Goal: Task Accomplishment & Management: Complete application form

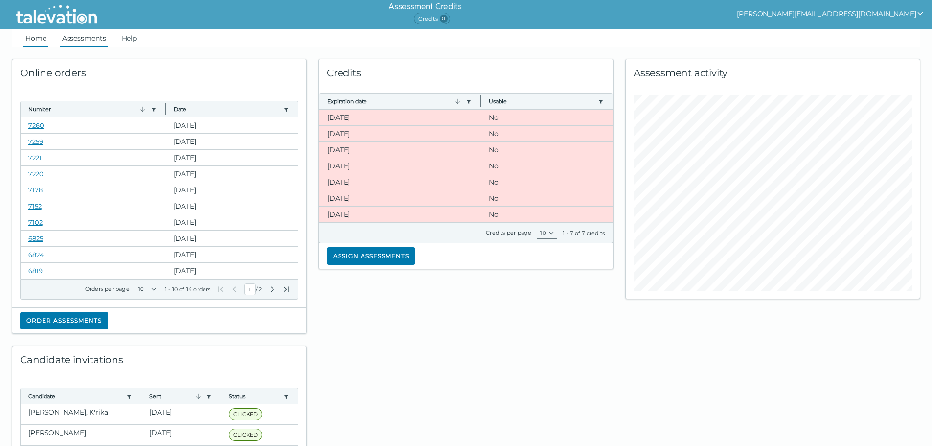
click at [86, 45] on link "Assessments" at bounding box center [84, 38] width 48 height 18
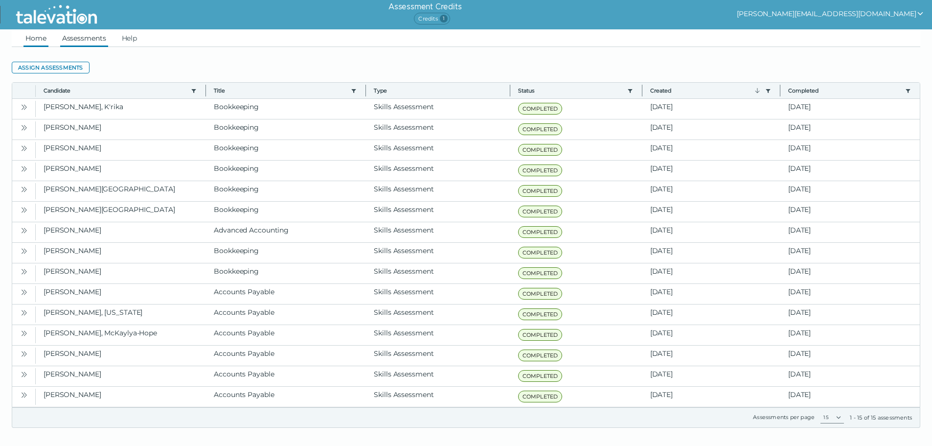
click at [29, 42] on link "Home" at bounding box center [35, 38] width 25 height 18
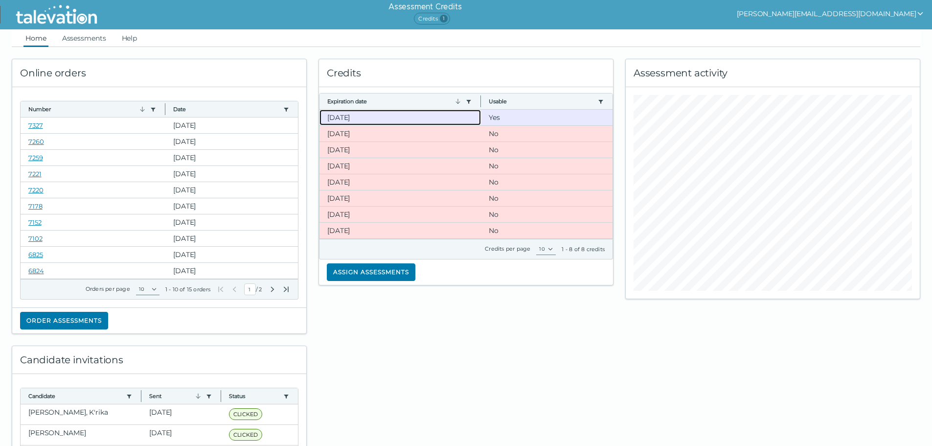
click at [365, 123] on clr-dg-cell "10-19-2025" at bounding box center [401, 118] width 162 height 16
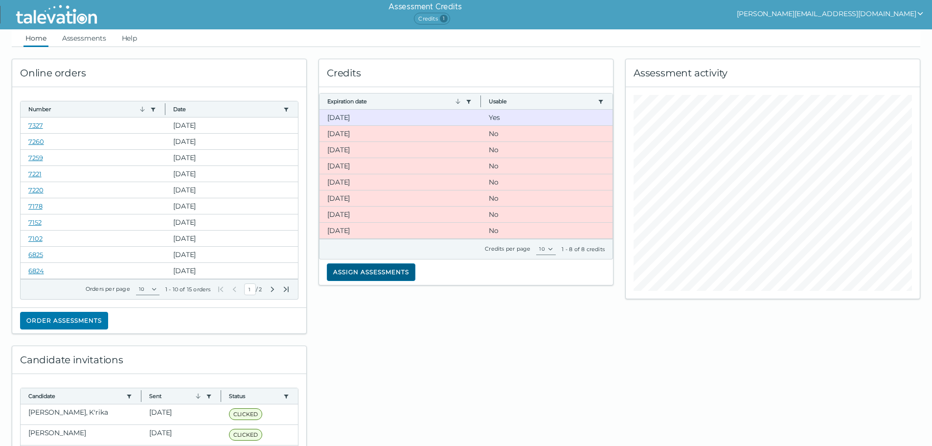
click at [387, 274] on button "Assign assessments" at bounding box center [371, 272] width 89 height 18
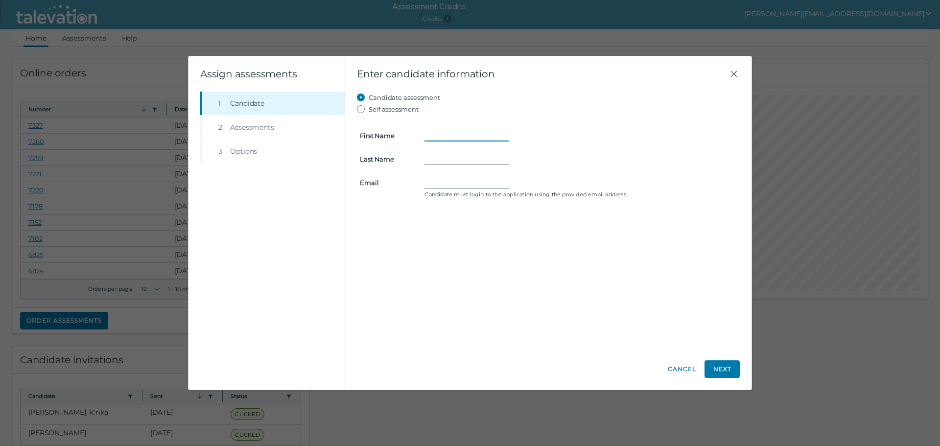
click at [437, 139] on input "First Name" at bounding box center [466, 136] width 84 height 12
type input "Emily"
type input "Porter"
paste input "emilyrporter55@gmail.com"
type input "emilyrporter55@gmail.com"
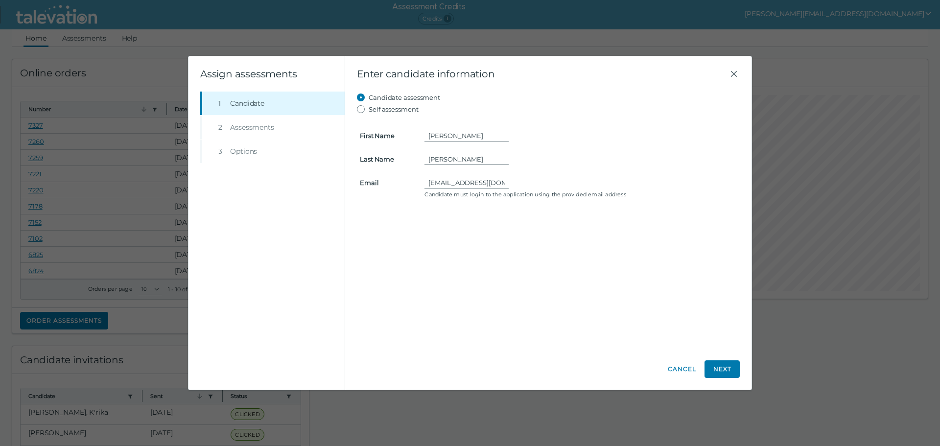
click at [563, 271] on div "Candidate assessment Self assessment First Name Emily Last Name Porter Email em…" at bounding box center [548, 220] width 383 height 257
click at [718, 368] on button "Next" at bounding box center [721, 369] width 35 height 18
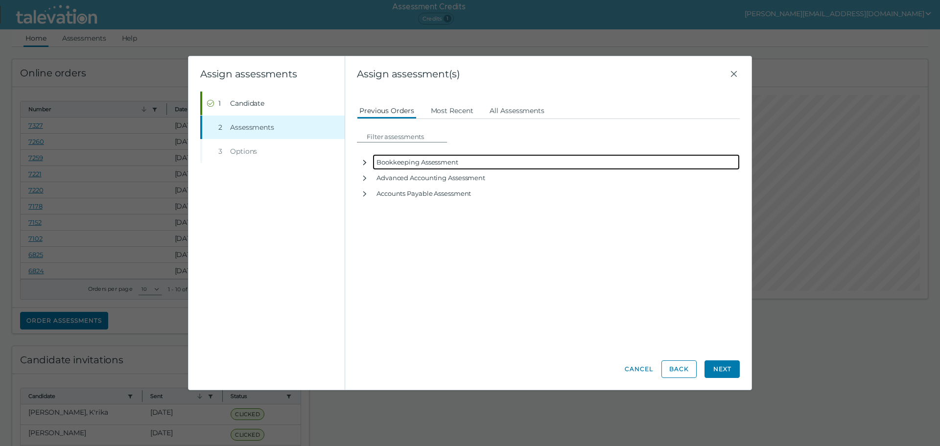
click at [362, 161] on icon "button" at bounding box center [365, 163] width 8 height 8
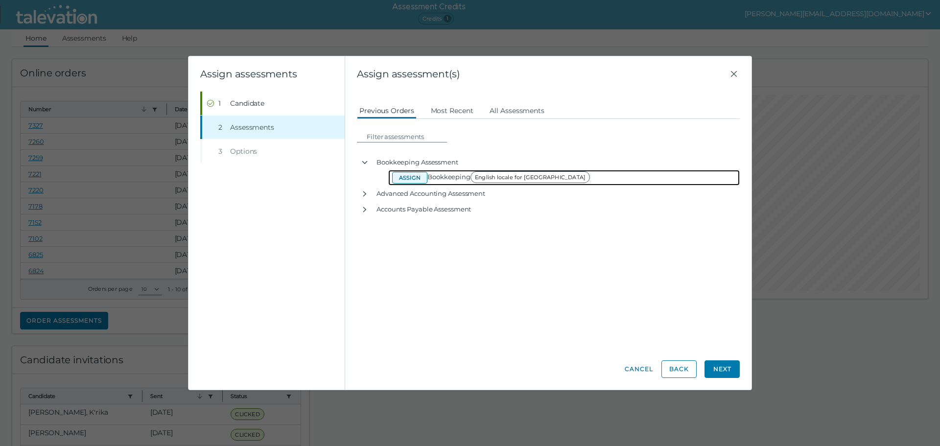
click at [410, 174] on button "Assign" at bounding box center [409, 178] width 35 height 12
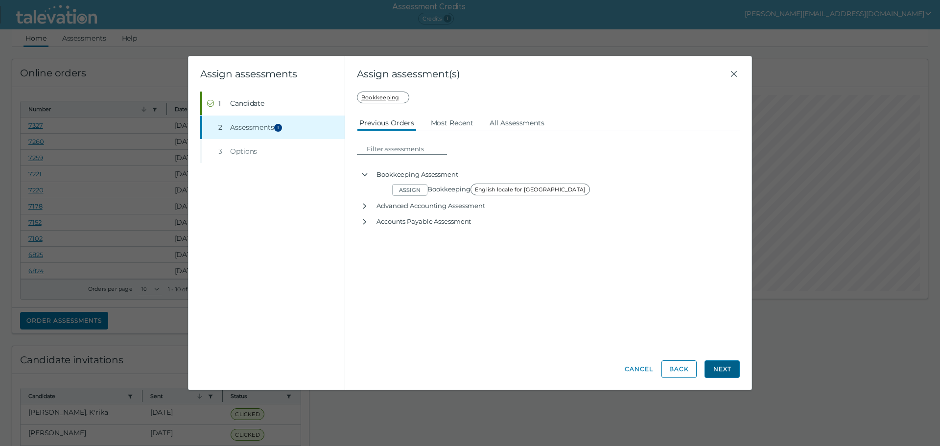
click at [724, 372] on button "Next" at bounding box center [721, 369] width 35 height 18
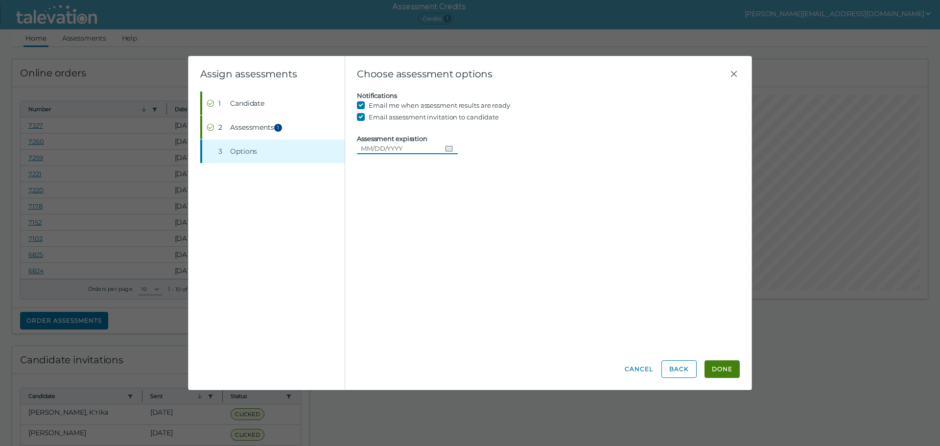
click at [445, 149] on icon "Choose date" at bounding box center [448, 148] width 7 height 6
click at [480, 266] on button "23" at bounding box center [480, 268] width 18 height 18
type input "08/23/2025"
click at [722, 371] on button "Done" at bounding box center [721, 369] width 35 height 18
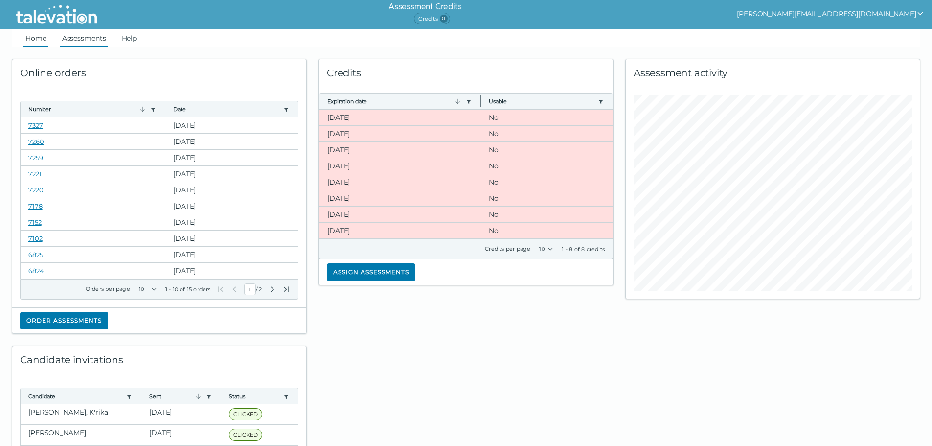
click at [79, 41] on link "Assessments" at bounding box center [84, 38] width 48 height 18
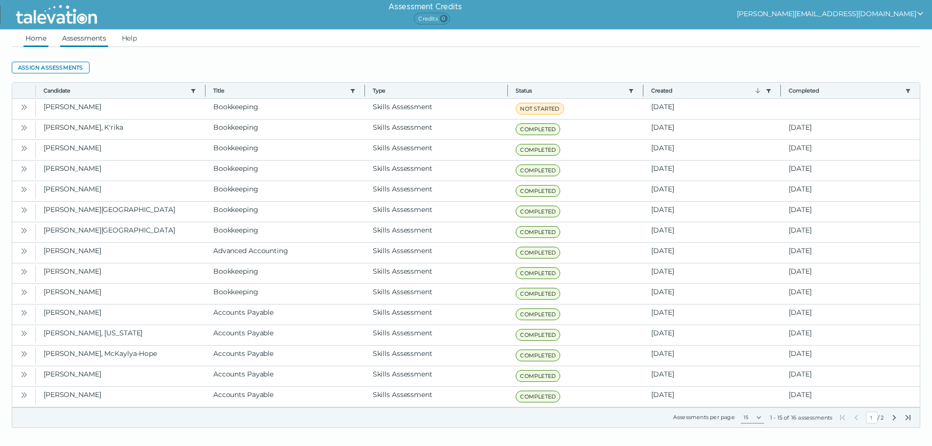
click at [36, 36] on link "Home" at bounding box center [35, 38] width 25 height 18
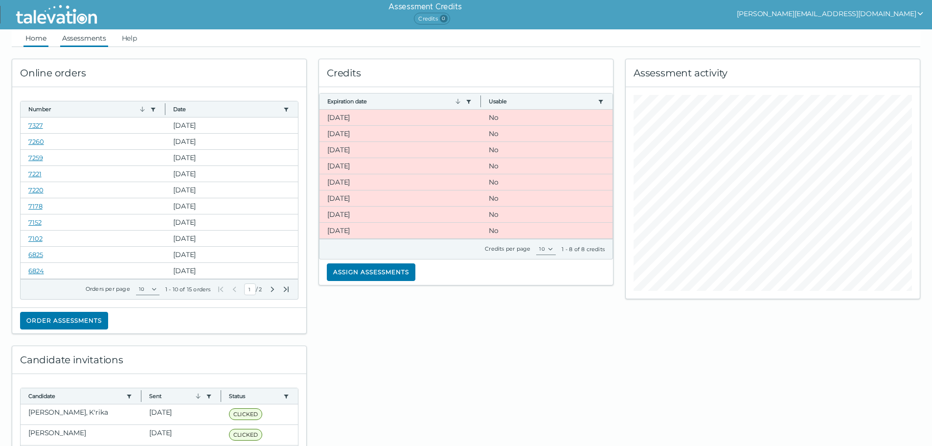
click at [76, 37] on link "Assessments" at bounding box center [84, 38] width 48 height 18
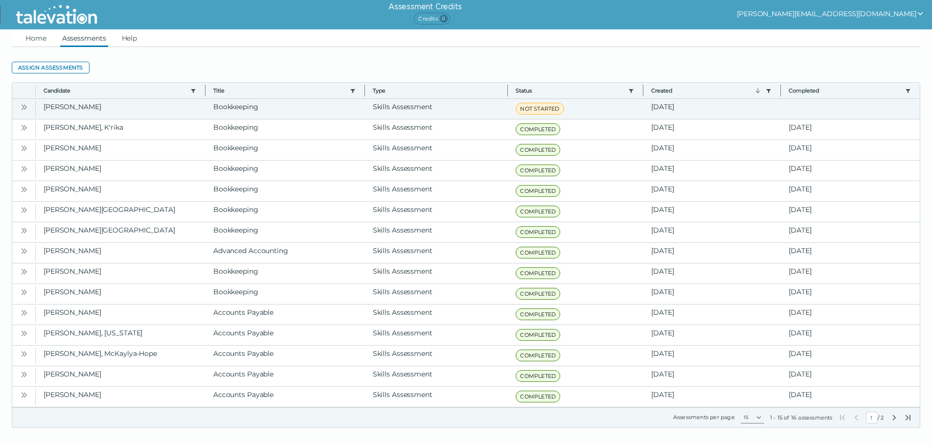
click at [26, 105] on icon "Open" at bounding box center [24, 107] width 8 height 8
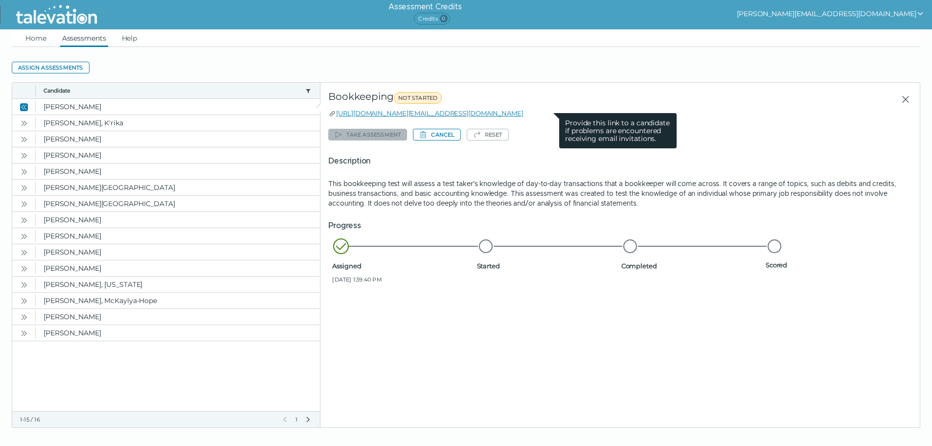
click at [332, 114] on icon at bounding box center [332, 114] width 8 height 8
click at [329, 113] on icon at bounding box center [332, 114] width 8 height 8
click at [348, 113] on link "https://candidate.talevation.com/?email=emilyrporter55@gmail.com" at bounding box center [429, 113] width 187 height 8
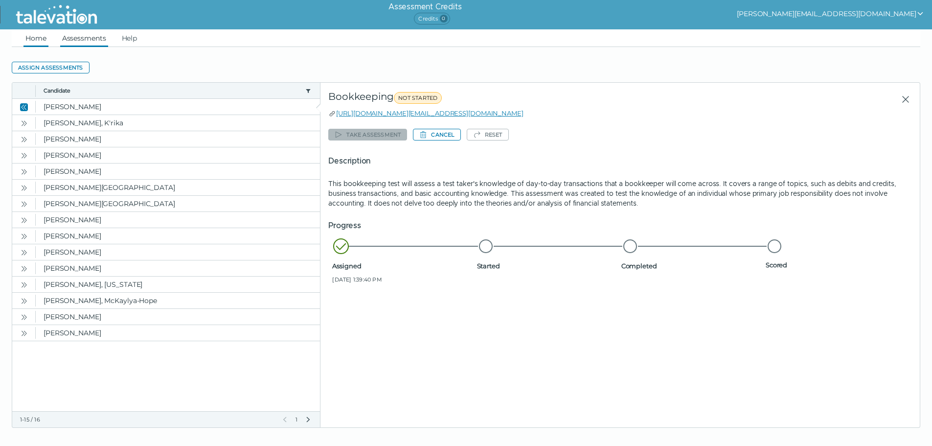
click at [37, 36] on link "Home" at bounding box center [35, 38] width 25 height 18
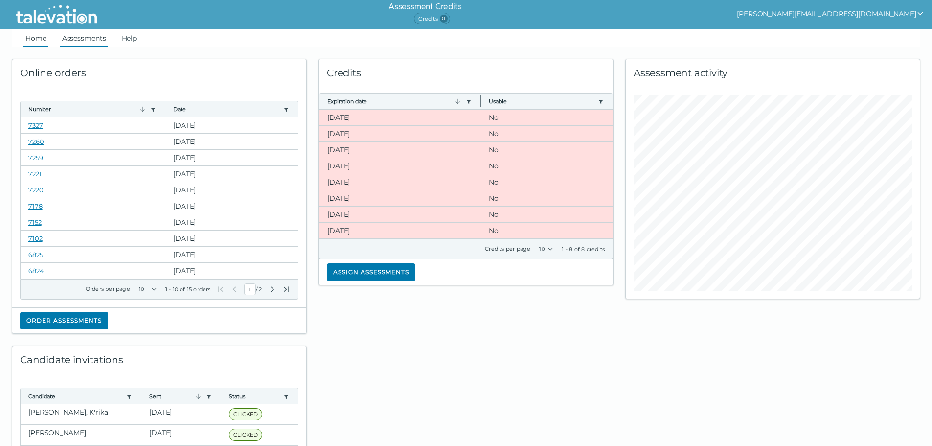
click at [75, 36] on link "Assessments" at bounding box center [84, 38] width 48 height 18
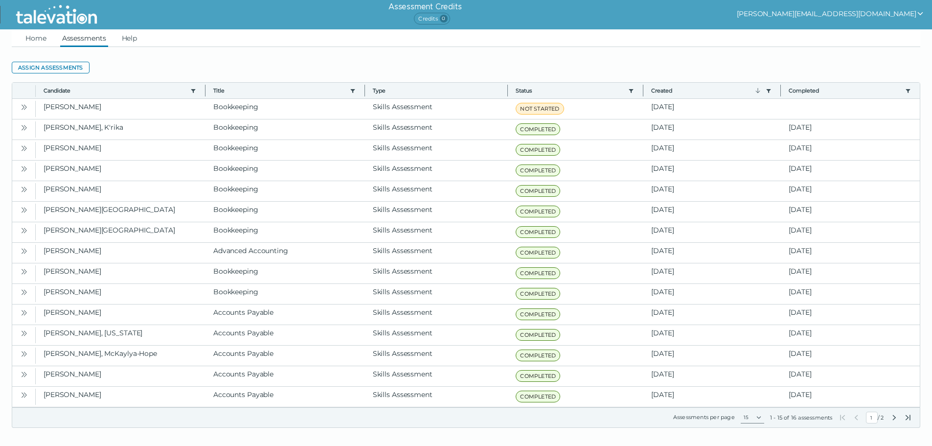
scroll to position [5, 0]
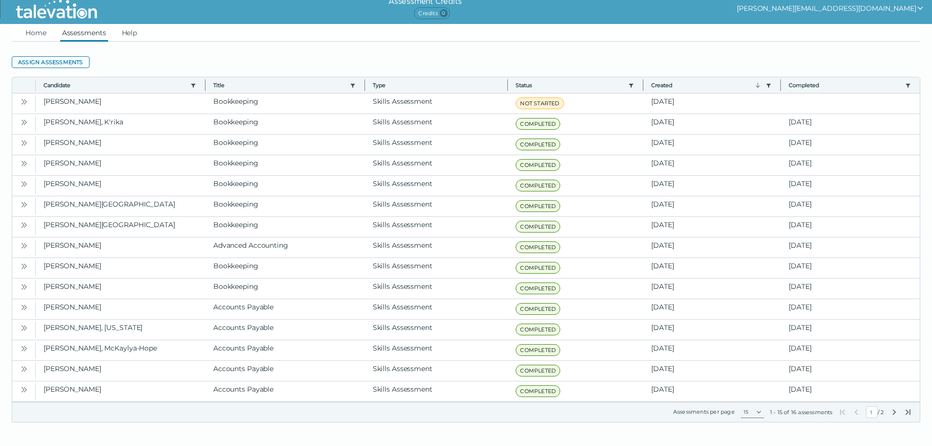
click at [842, 3] on button "[PERSON_NAME][EMAIL_ADDRESS][DOMAIN_NAME]" at bounding box center [830, 8] width 187 height 12
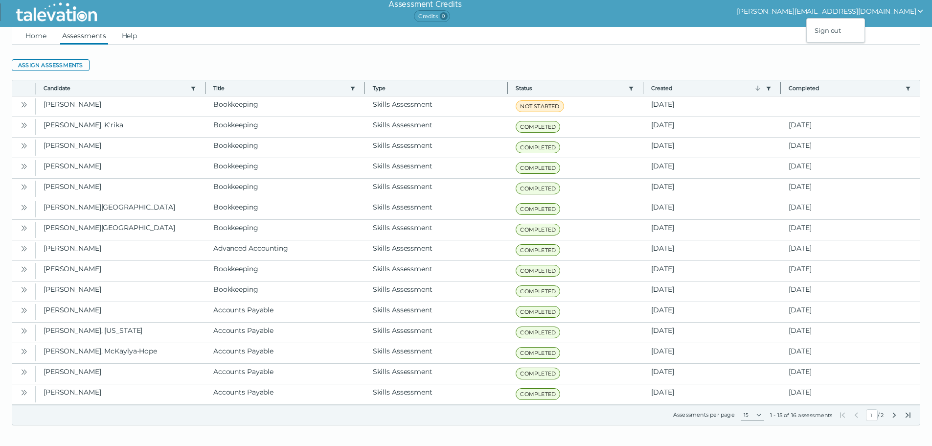
scroll to position [0, 0]
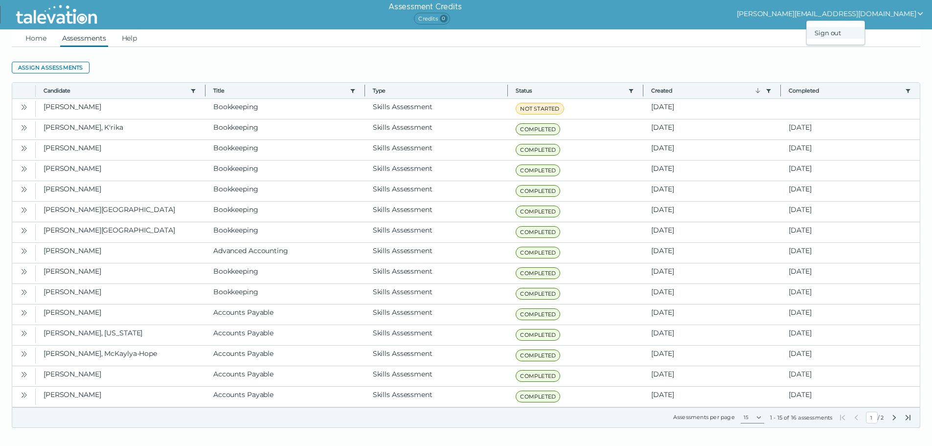
click at [865, 32] on div "Sign out" at bounding box center [836, 33] width 58 height 12
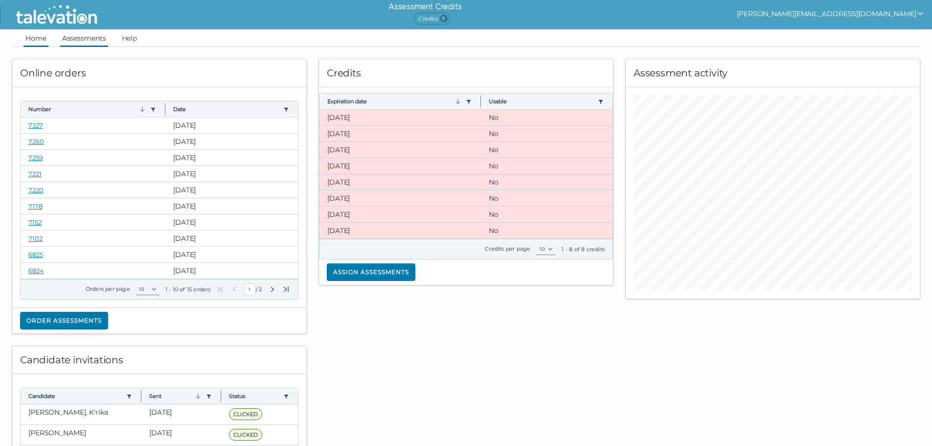
click at [87, 37] on link "Assessments" at bounding box center [84, 38] width 48 height 18
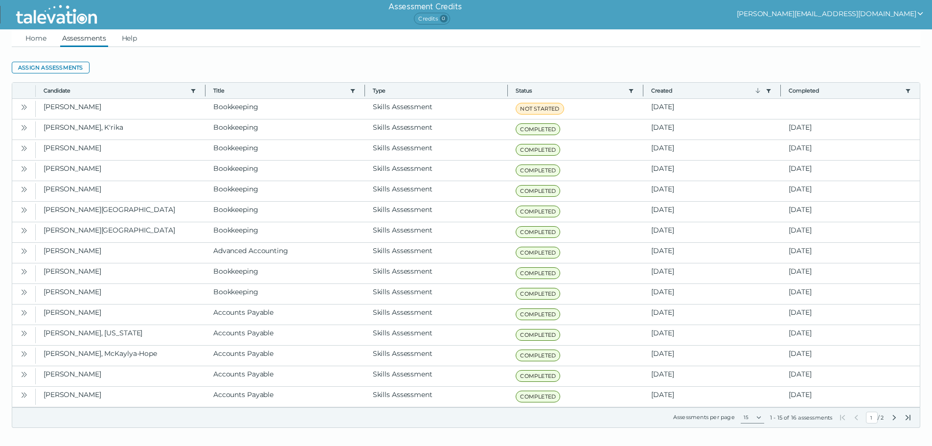
click at [907, 7] on div "[PERSON_NAME][EMAIL_ADDRESS][DOMAIN_NAME]" at bounding box center [832, 12] width 191 height 16
click at [907, 11] on button "[PERSON_NAME][EMAIL_ADDRESS][DOMAIN_NAME]" at bounding box center [830, 14] width 187 height 12
click at [865, 36] on div "Sign out" at bounding box center [836, 33] width 58 height 12
